Goal: Task Accomplishment & Management: Use online tool/utility

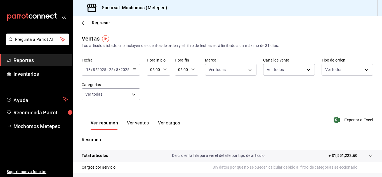
click at [53, 61] on span "Reportes" at bounding box center [40, 60] width 55 height 8
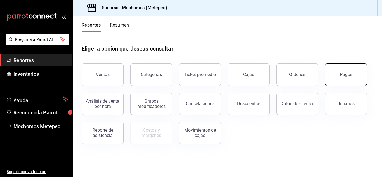
click at [349, 74] on div "Pagos" at bounding box center [346, 74] width 13 height 5
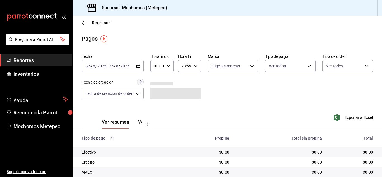
click at [141, 65] on div "[DATE] [DATE] - [DATE] [DATE]" at bounding box center [113, 66] width 62 height 12
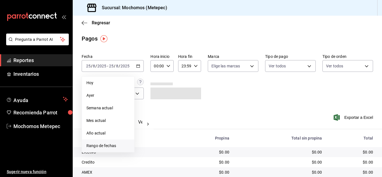
click at [101, 146] on span "Rango de fechas" at bounding box center [107, 146] width 43 height 6
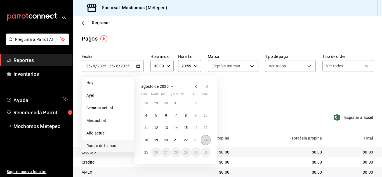
click at [202, 141] on button "24" at bounding box center [206, 140] width 10 height 10
click at [146, 153] on abbr "25" at bounding box center [146, 152] width 4 height 4
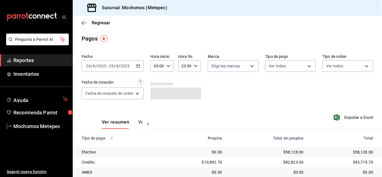
click at [166, 65] on icon "button" at bounding box center [168, 66] width 4 height 4
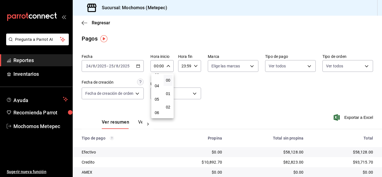
scroll to position [48, 0]
click at [157, 98] on span "05" at bounding box center [157, 99] width 2 height 4
type input "05:00"
click at [184, 66] on div at bounding box center [191, 88] width 382 height 177
click at [184, 66] on input "23:59" at bounding box center [184, 65] width 13 height 11
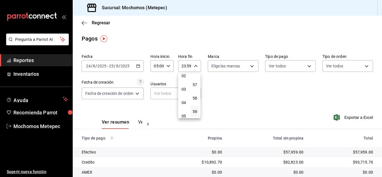
scroll to position [32, 0]
click at [184, 114] on span "05" at bounding box center [184, 115] width 2 height 4
click at [194, 81] on span "00" at bounding box center [195, 80] width 2 height 4
type input "05:00"
click at [250, 63] on div at bounding box center [191, 88] width 382 height 177
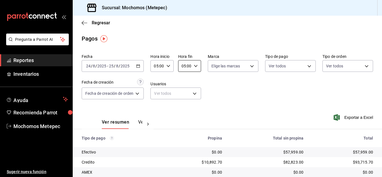
click at [250, 63] on body "Pregunta a Parrot AI Reportes Inventarios Ayuda Recomienda Parrot Mochomos Mete…" at bounding box center [191, 88] width 382 height 177
click at [212, 88] on input "checkbox" at bounding box center [213, 87] width 5 height 5
checkbox input "true"
type input "2365f74e-aa6b-4392-bdf2-72765591bddf"
checkbox input "true"
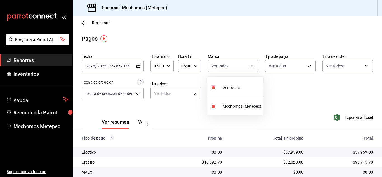
click at [295, 68] on div at bounding box center [191, 88] width 382 height 177
click at [295, 68] on body "Pregunta a Parrot AI Reportes Inventarios Ayuda Recomienda Parrot Mochomos Mete…" at bounding box center [191, 88] width 382 height 177
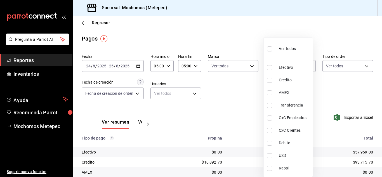
click at [270, 52] on label at bounding box center [270, 49] width 7 height 8
click at [270, 51] on input "checkbox" at bounding box center [269, 48] width 5 height 5
checkbox input "false"
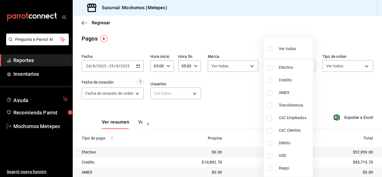
checkbox input "false"
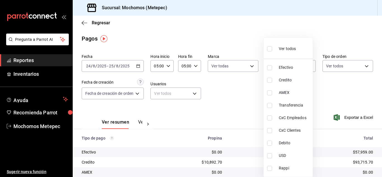
checkbox input "false"
click at [269, 48] on input "checkbox" at bounding box center [269, 48] width 5 height 5
checkbox input "true"
type input "188bd14d-3513-42cc-9f46-285d81389660,34ef211f-a798-45d1-ab41-0af7a85efbb2,c7bcb…"
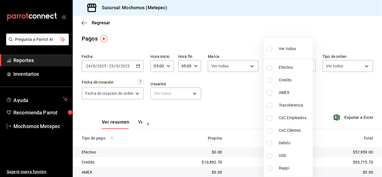
checkbox input "true"
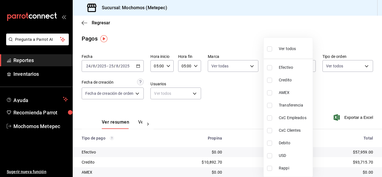
checkbox input "true"
click at [355, 67] on div at bounding box center [191, 88] width 382 height 177
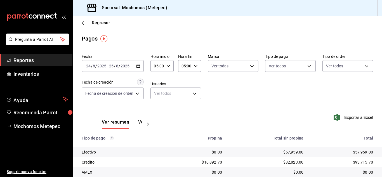
click at [355, 67] on body "Pregunta a Parrot AI Reportes Inventarios Ayuda Recomienda Parrot Mochomos Mete…" at bounding box center [191, 88] width 382 height 177
click at [325, 88] on input "checkbox" at bounding box center [325, 87] width 5 height 5
checkbox input "true"
type input "3a236ed8-2e24-47ca-8e59-ead494492482,da8509e8-5fca-4f62-958e-973104937870,EXTER…"
checkbox input "true"
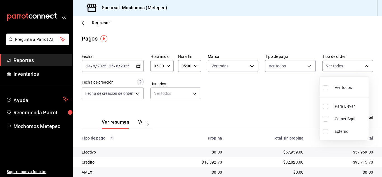
checkbox input "true"
click at [290, 94] on div at bounding box center [191, 88] width 382 height 177
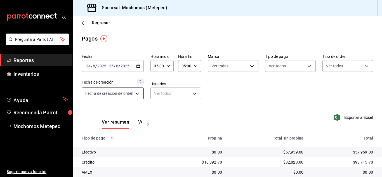
click at [137, 96] on body "Pregunta a Parrot AI Reportes Inventarios Ayuda Recomienda Parrot Mochomos Mete…" at bounding box center [191, 88] width 382 height 177
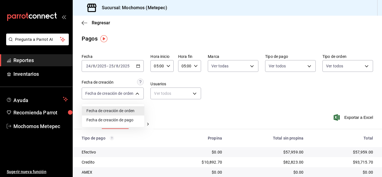
click at [260, 105] on div at bounding box center [191, 88] width 382 height 177
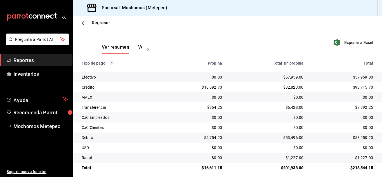
scroll to position [80, 0]
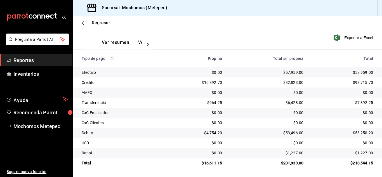
click at [40, 63] on span "Reportes" at bounding box center [40, 60] width 55 height 8
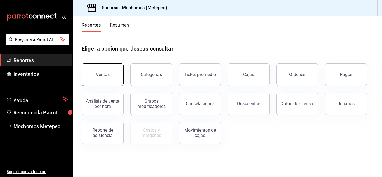
click at [98, 76] on div "Ventas" at bounding box center [103, 74] width 14 height 5
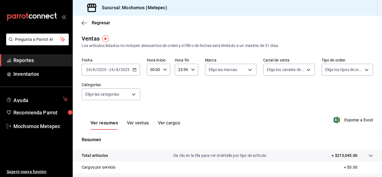
click at [122, 71] on input "2025" at bounding box center [125, 69] width 10 height 4
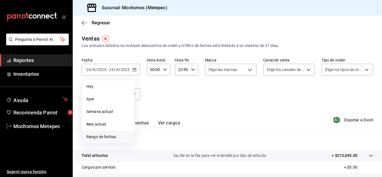
click at [94, 139] on span "Rango de fechas" at bounding box center [107, 137] width 43 height 6
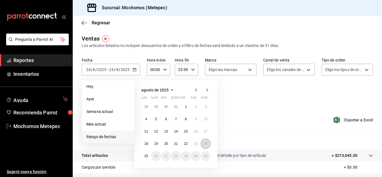
click at [204, 143] on abbr "24" at bounding box center [206, 144] width 4 height 4
click at [147, 154] on abbr "25" at bounding box center [146, 156] width 4 height 4
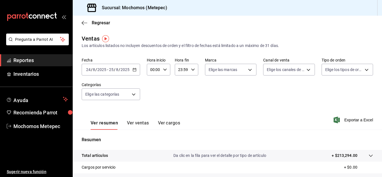
click at [163, 70] on icon "button" at bounding box center [165, 70] width 4 height 4
click at [152, 106] on span "05" at bounding box center [152, 106] width 3 height 4
type input "05:00"
click at [189, 71] on div at bounding box center [191, 88] width 382 height 177
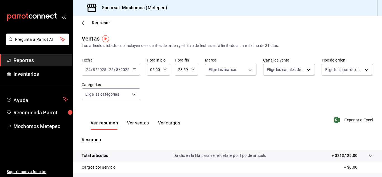
click at [191, 71] on icon "button" at bounding box center [193, 70] width 4 height 4
click at [178, 115] on span "05" at bounding box center [179, 114] width 3 height 4
click at [192, 86] on span "00" at bounding box center [191, 84] width 3 height 4
type input "05:00"
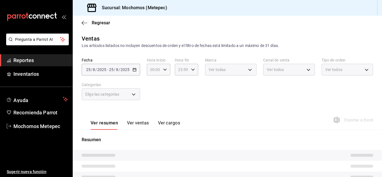
type input "05:00"
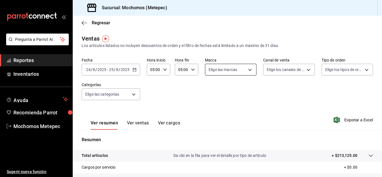
click at [216, 71] on body "Pregunta a Parrot AI Reportes Inventarios Ayuda Recomienda Parrot Mochomos Mete…" at bounding box center [191, 88] width 382 height 177
click at [211, 90] on input "checkbox" at bounding box center [209, 91] width 5 height 5
checkbox input "true"
type input "2365f74e-aa6b-4392-bdf2-72765591bddf"
checkbox input "true"
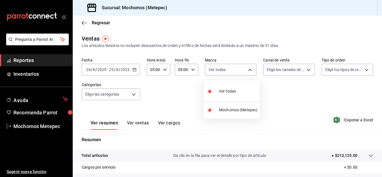
click at [287, 69] on div at bounding box center [191, 88] width 382 height 177
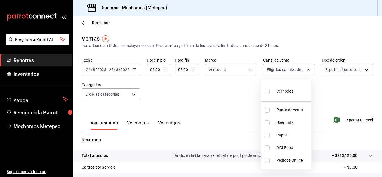
click at [287, 69] on body "Pregunta a Parrot AI Reportes Inventarios Ayuda Recomienda Parrot Mochomos Mete…" at bounding box center [191, 88] width 382 height 177
click at [267, 90] on input "checkbox" at bounding box center [266, 91] width 5 height 5
checkbox input "true"
type input "PARROT,UBER_EATS,RAPPI,DIDI_FOOD,ONLINE"
checkbox input "true"
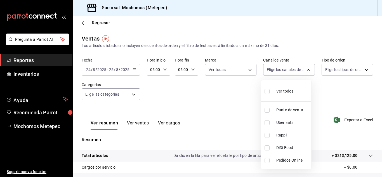
checkbox input "true"
click at [335, 70] on div at bounding box center [191, 88] width 382 height 177
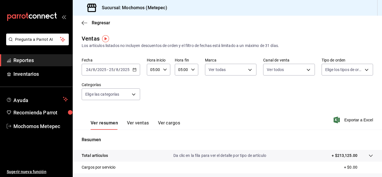
click at [335, 70] on body "Pregunta a Parrot AI Reportes Inventarios Ayuda Recomienda Parrot Mochomos Mete…" at bounding box center [191, 88] width 382 height 177
click at [324, 91] on input "checkbox" at bounding box center [324, 91] width 5 height 5
checkbox input "true"
type input "3a236ed8-2e24-47ca-8e59-ead494492482,da8509e8-5fca-4f62-958e-973104937870,EXTER…"
checkbox input "true"
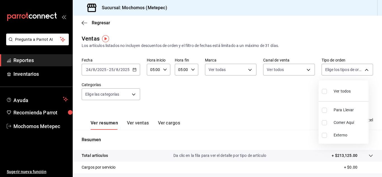
checkbox input "true"
click at [229, 95] on div at bounding box center [191, 88] width 382 height 177
click at [136, 94] on body "Pregunta a Parrot AI Reportes Inventarios Ayuda Recomienda Parrot Mochomos Mete…" at bounding box center [191, 88] width 382 height 177
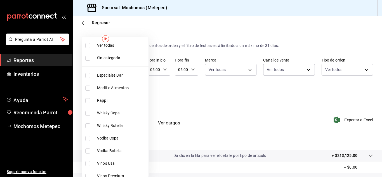
click at [90, 46] on input "checkbox" at bounding box center [87, 45] width 5 height 5
checkbox input "true"
type input "c9cbc288-c827-488d-81f5-370afefb1912,46081463-7037-4dd2-a9ab-e56ff6a8fa7c,bf958…"
checkbox input "true"
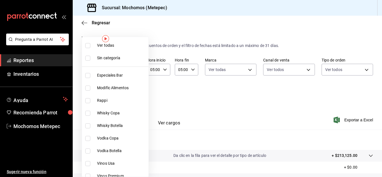
checkbox input "true"
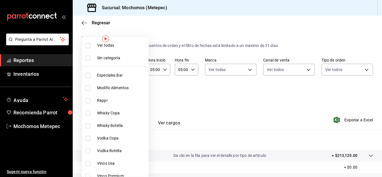
checkbox input "true"
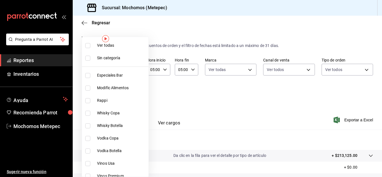
checkbox input "true"
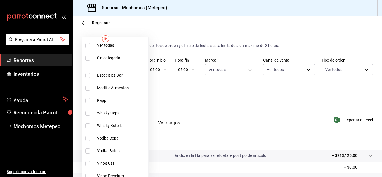
checkbox input "true"
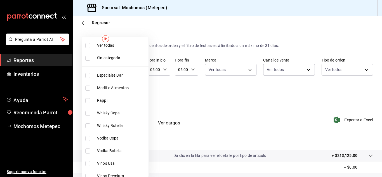
checkbox input "true"
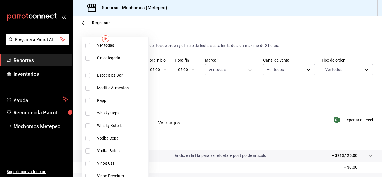
checkbox input "true"
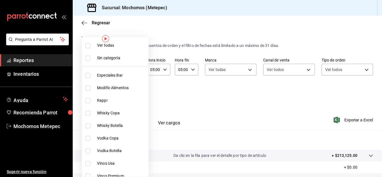
checkbox input "true"
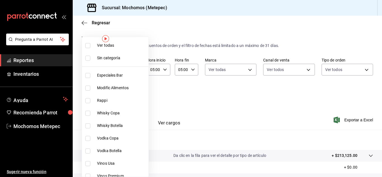
checkbox input "true"
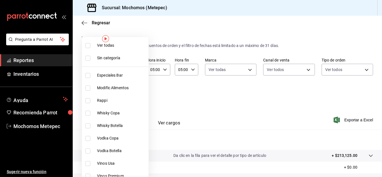
checkbox input "true"
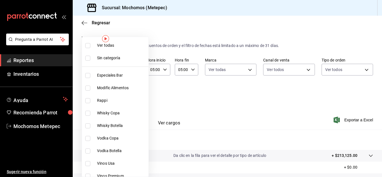
checkbox input "true"
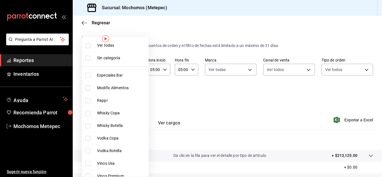
checkbox input "true"
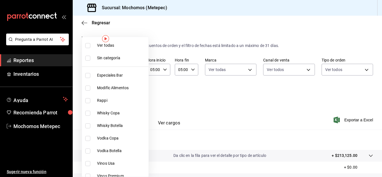
checkbox input "true"
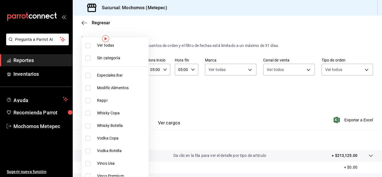
checkbox input "true"
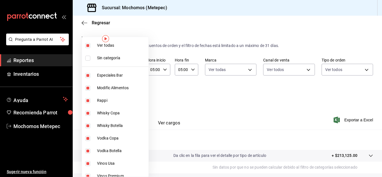
click at [250, 97] on div at bounding box center [191, 88] width 382 height 177
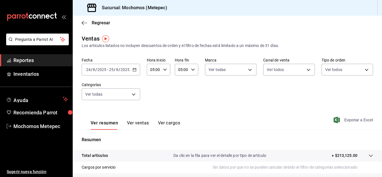
click at [342, 117] on span "Exportar a Excel" at bounding box center [354, 120] width 38 height 7
